Goal: Find specific page/section: Find specific page/section

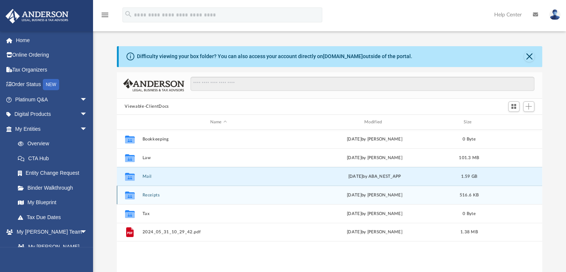
scroll to position [164, 420]
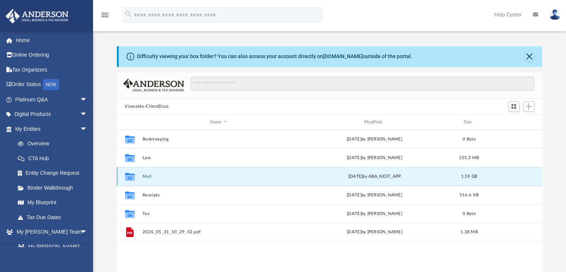
click at [146, 176] on button "Mail" at bounding box center [218, 176] width 153 height 5
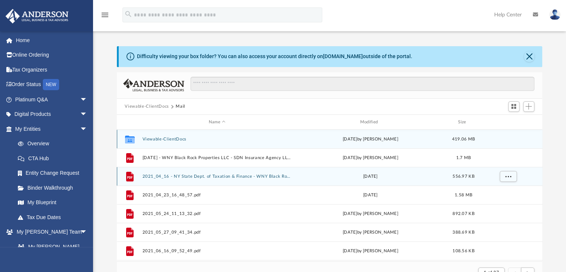
scroll to position [140, 420]
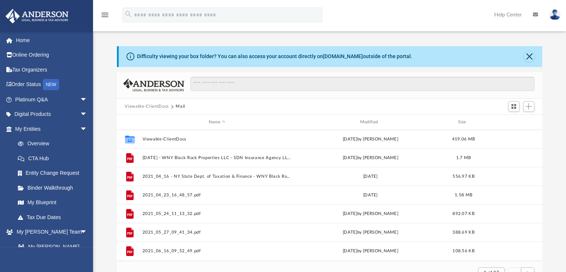
click at [374, 117] on div "Name Modified Size" at bounding box center [330, 122] width 426 height 15
click at [374, 123] on div "Modified" at bounding box center [370, 122] width 150 height 7
click at [80, 127] on span "arrow_drop_down" at bounding box center [87, 128] width 15 height 15
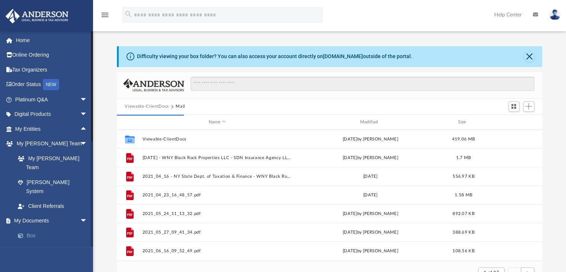
click at [27, 228] on link "Box" at bounding box center [54, 235] width 88 height 15
click at [32, 228] on link "Box" at bounding box center [54, 235] width 88 height 15
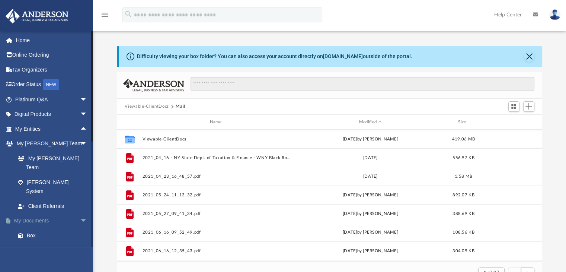
click at [33, 213] on link "My Documents arrow_drop_down" at bounding box center [51, 220] width 93 height 15
click at [35, 243] on link "Meeting Minutes" at bounding box center [54, 250] width 88 height 15
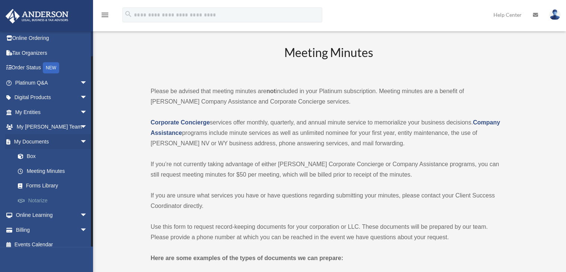
scroll to position [23, 0]
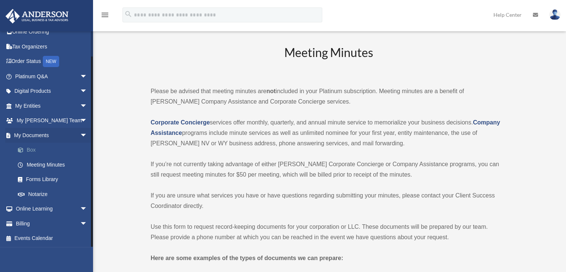
click at [35, 149] on link "Box" at bounding box center [54, 150] width 88 height 15
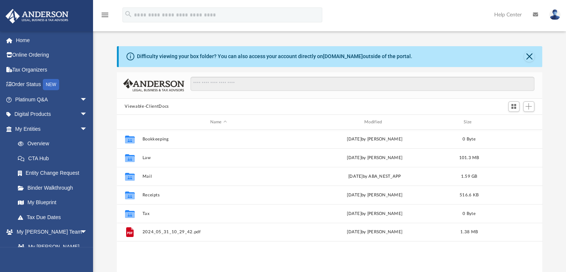
scroll to position [164, 420]
